Goal: Task Accomplishment & Management: Use online tool/utility

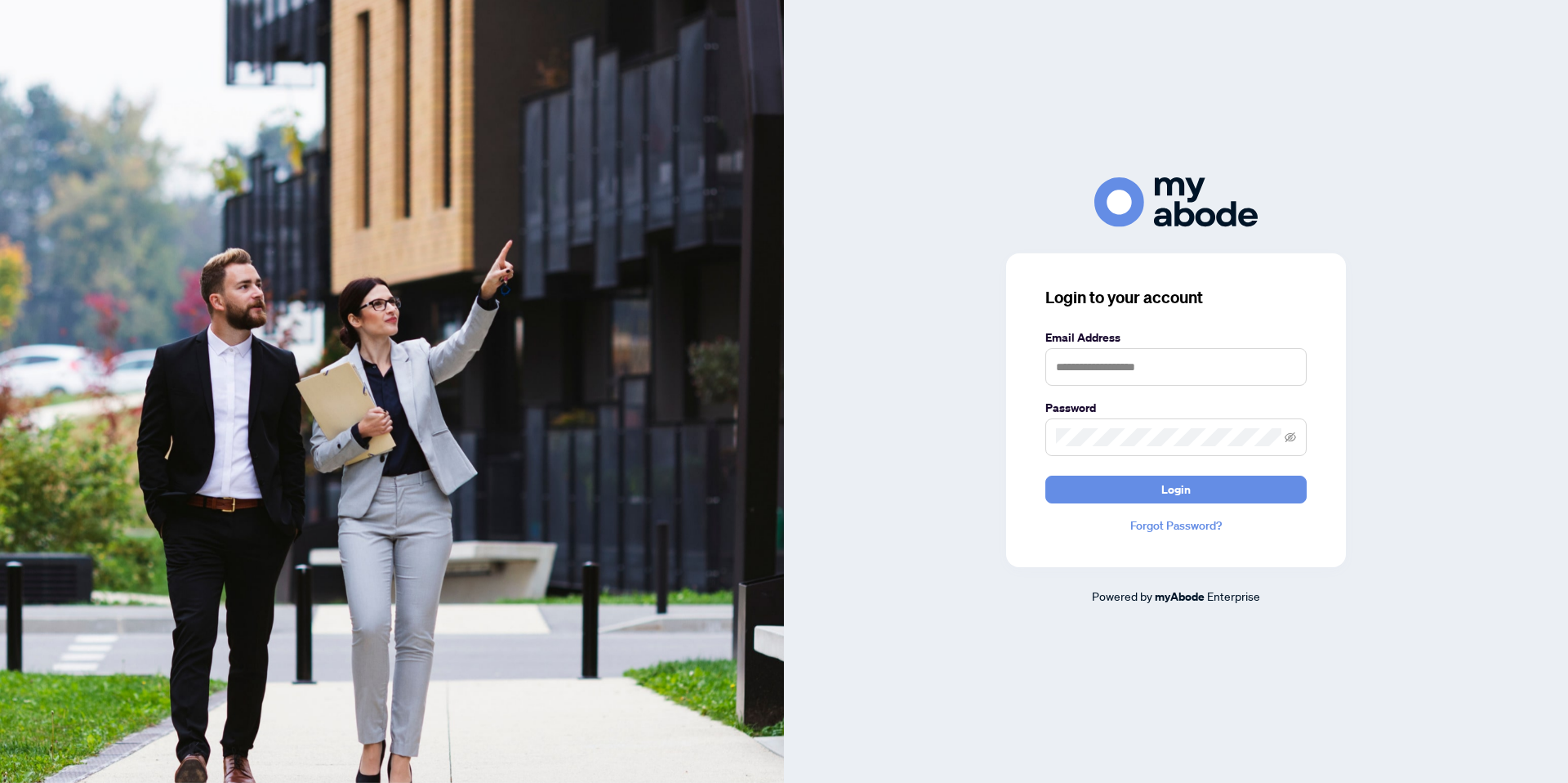
click at [1153, 385] on div at bounding box center [1175, 367] width 261 height 37
click at [1148, 374] on input "text" at bounding box center [1175, 367] width 261 height 37
type input "**********"
click at [1045, 476] on button "Login" at bounding box center [1175, 490] width 261 height 28
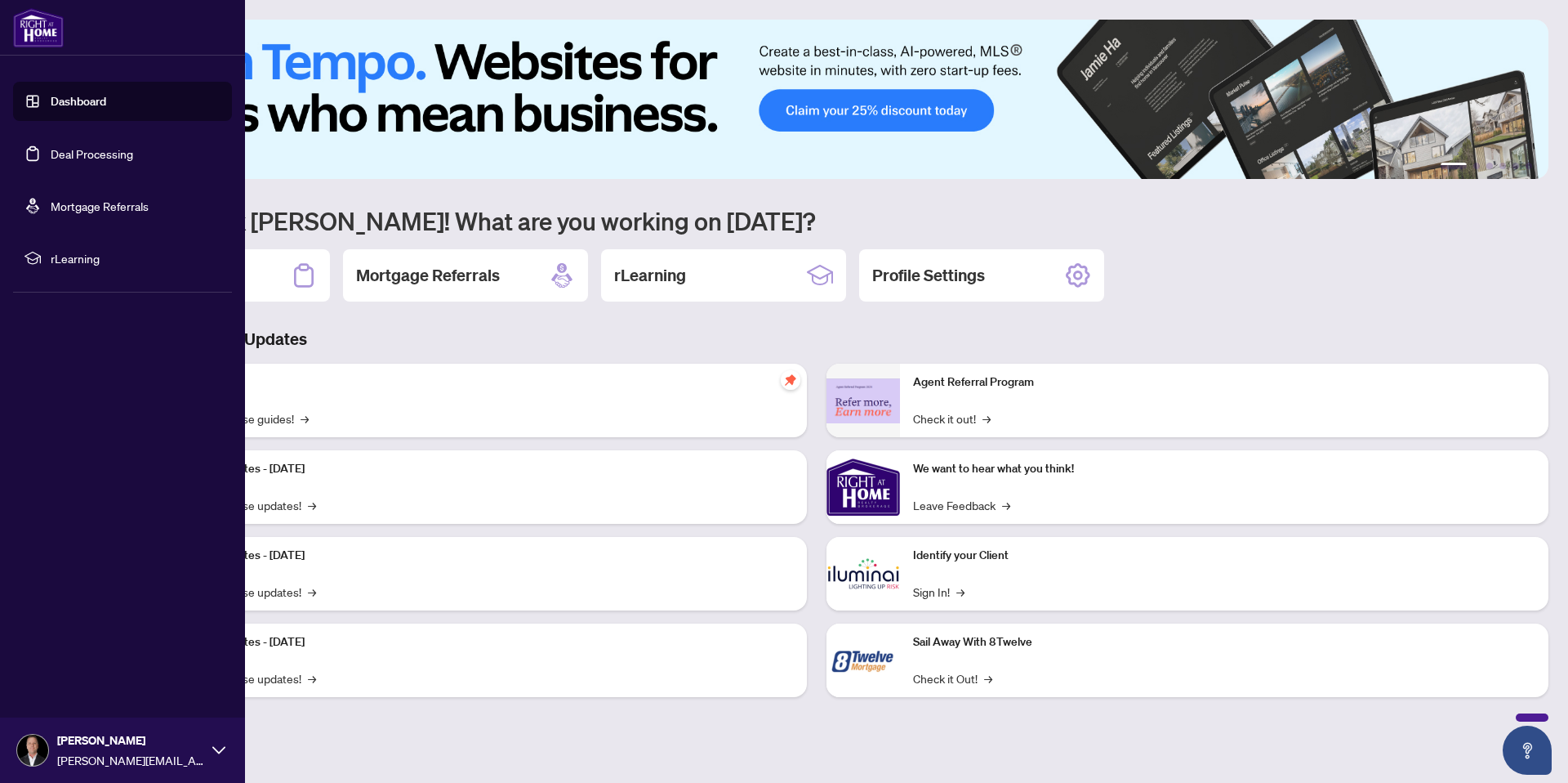
click at [67, 158] on link "Deal Processing" at bounding box center [91, 154] width 83 height 15
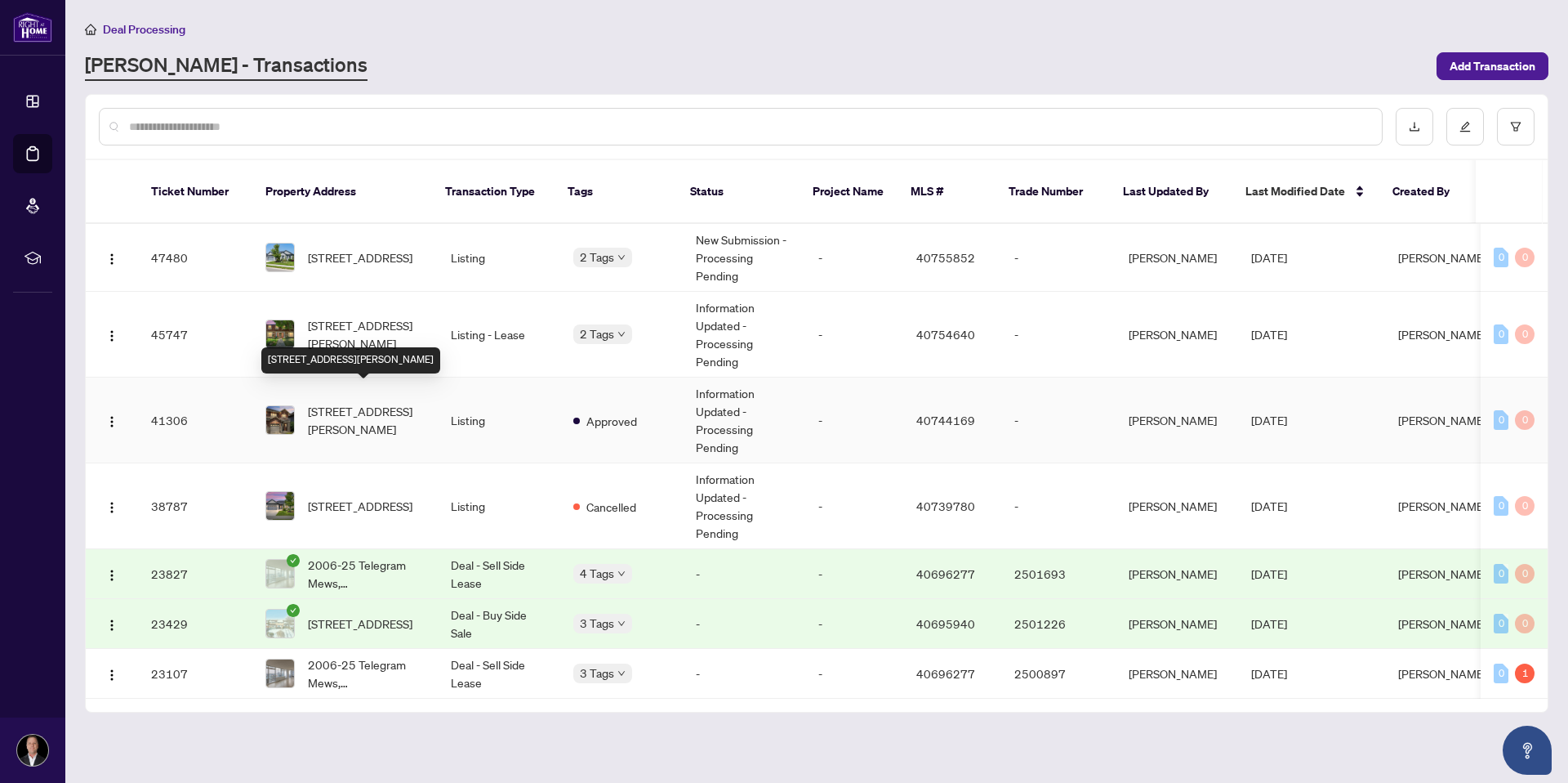
click at [343, 409] on span "[STREET_ADDRESS][PERSON_NAME]" at bounding box center [366, 420] width 116 height 36
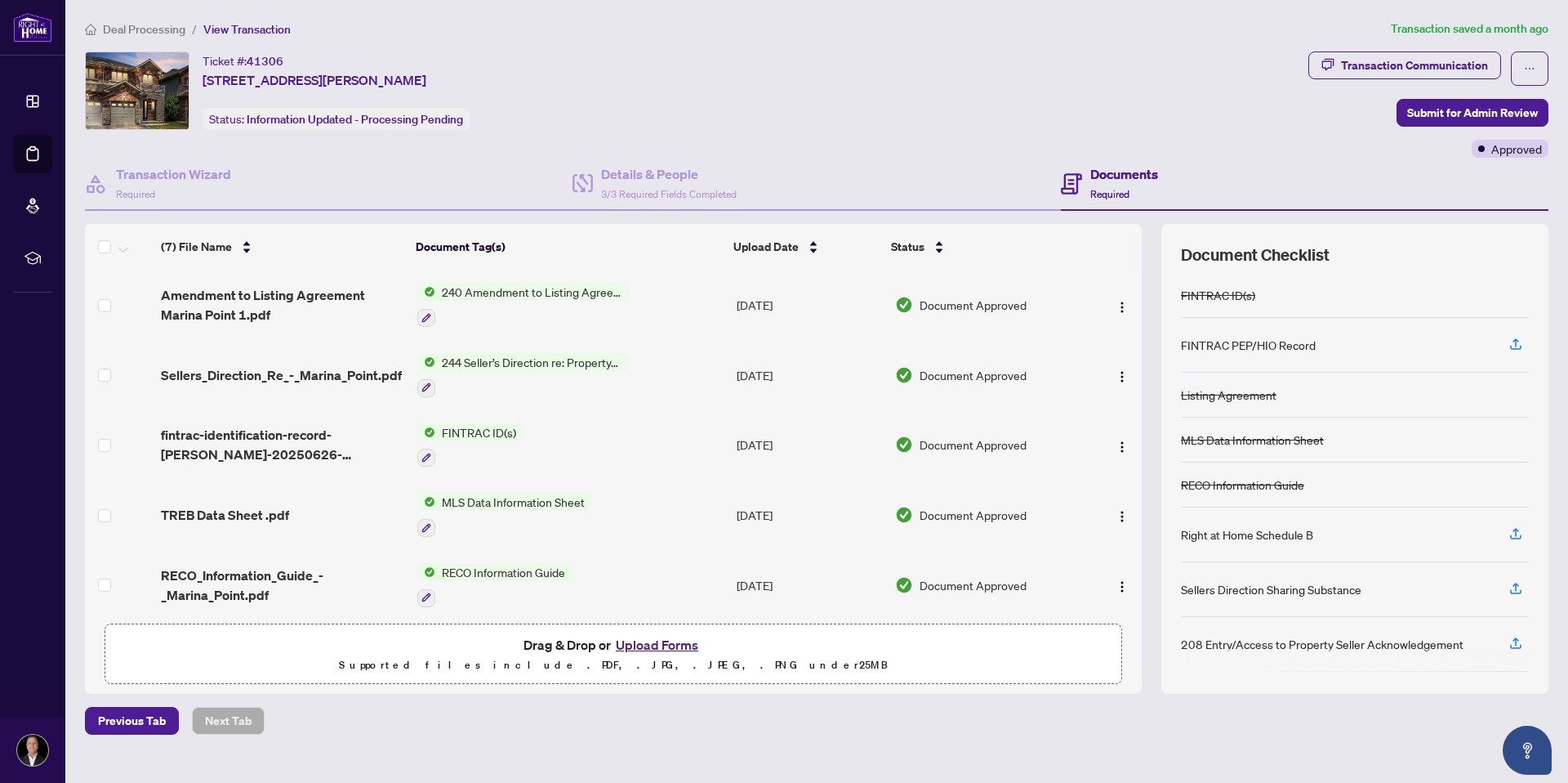
click at [438, 430] on span "FINTRAC ID(s)" at bounding box center [479, 431] width 87 height 18
click at [304, 431] on span "fintrac-identification-record-[PERSON_NAME]-20250626-171658.pdf" at bounding box center [282, 444] width 243 height 39
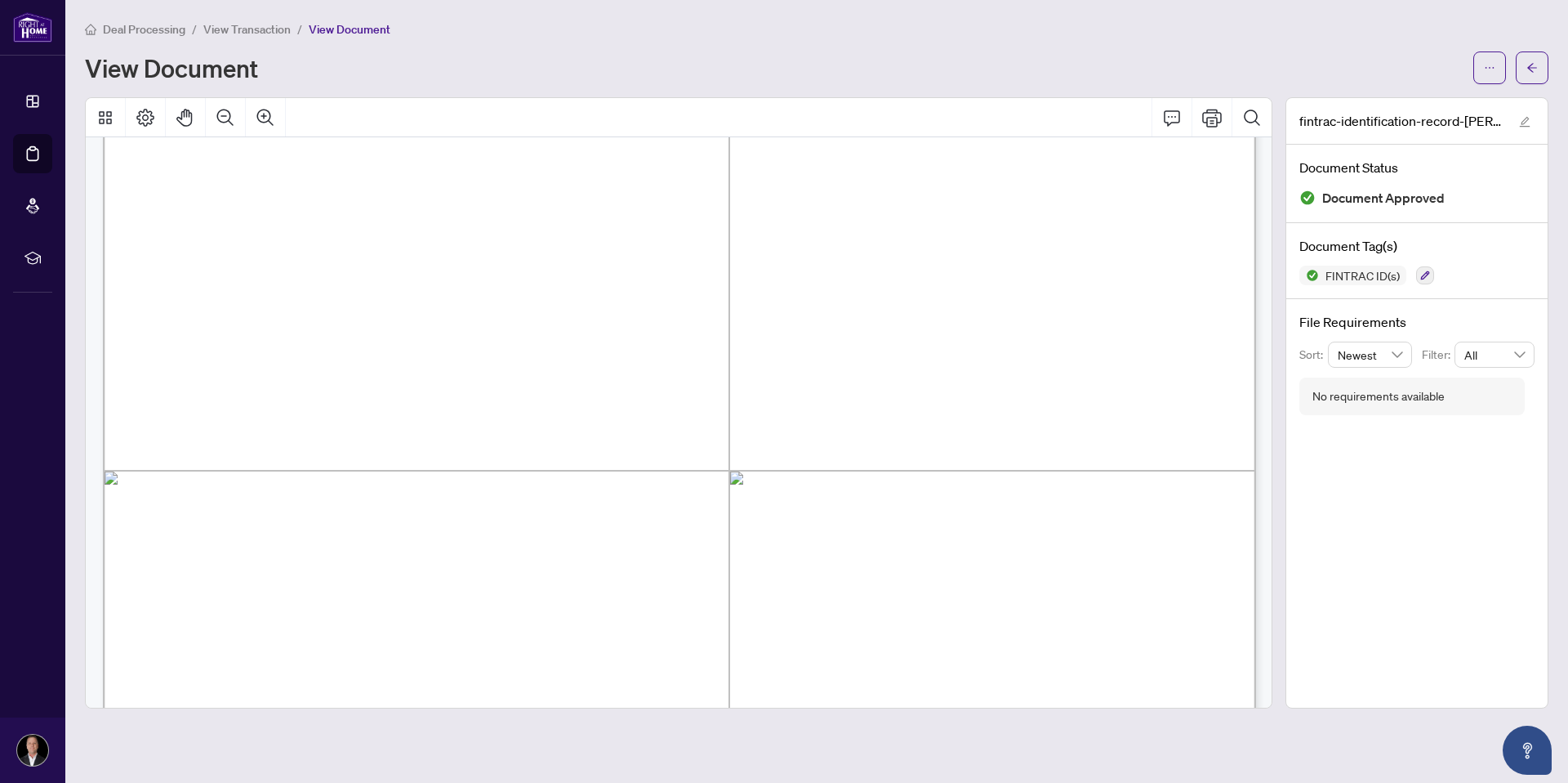
scroll to position [10137, 0]
